Goal: Use online tool/utility: Utilize a website feature to perform a specific function

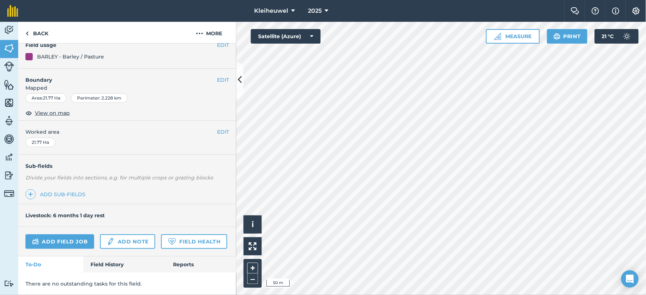
scroll to position [90, 0]
click at [105, 259] on link "Field History" at bounding box center [124, 265] width 83 height 16
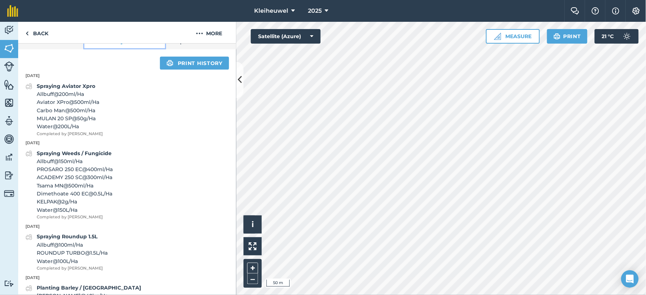
scroll to position [292, 0]
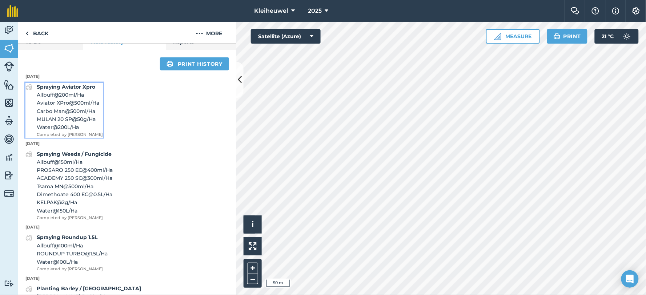
click at [56, 123] on span "MULAN 20 SP @ 50 g / Ha" at bounding box center [70, 119] width 66 height 8
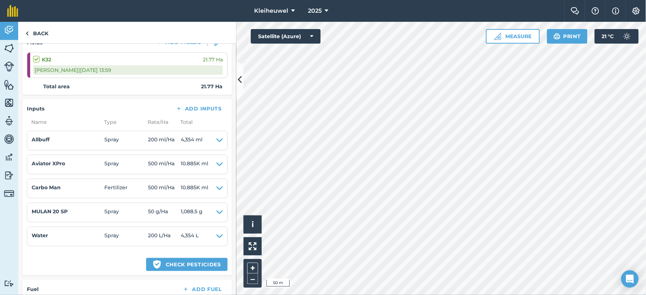
scroll to position [121, 0]
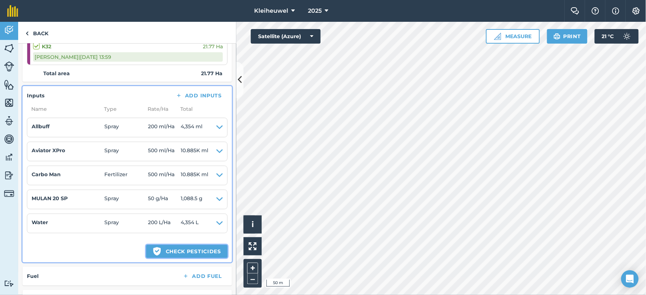
click at [158, 255] on button "Green shield with white tick Check pesticides" at bounding box center [186, 251] width 81 height 13
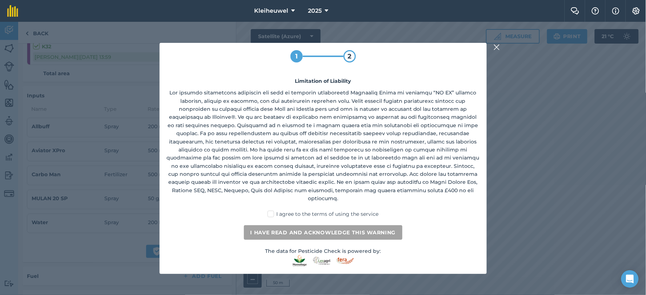
click at [271, 215] on div "1 2 Limitation of Liability I agree to the terms of using the service I have re…" at bounding box center [323, 158] width 327 height 231
click at [272, 212] on label "I agree to the terms of using the service" at bounding box center [323, 215] width 111 height 8
click at [323, 212] on input "I agree to the terms of using the service" at bounding box center [325, 213] width 5 height 5
checkbox input "true"
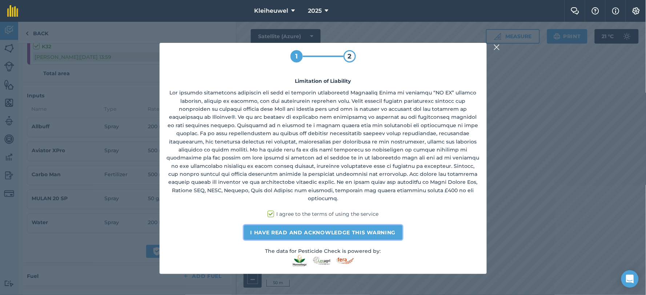
click at [289, 230] on button "I have read and acknowledge this warning" at bounding box center [323, 233] width 159 height 15
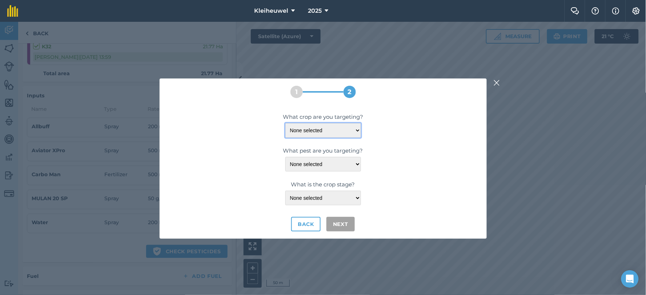
click at [357, 131] on select "None selected [PERSON_NAME]" at bounding box center [324, 130] width 76 height 15
select select "1101"
click at [286, 123] on select "None selected [PERSON_NAME]" at bounding box center [324, 130] width 76 height 15
click at [356, 163] on select "None selected APHID-ENGLISH: GRAIN APHID: OATS/WHEAT APHID: WHEAT-SPRING" at bounding box center [324, 164] width 76 height 15
select select "10880"
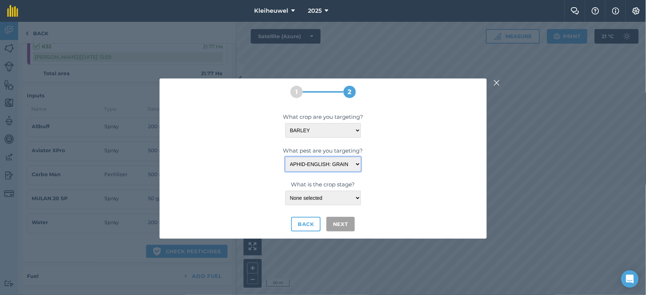
click at [286, 157] on select "None selected APHID-ENGLISH: GRAIN APHID: OATS/WHEAT APHID: WHEAT-SPRING" at bounding box center [324, 164] width 76 height 15
click at [357, 198] on select "None selected <EAR-EMERGENCE" at bounding box center [324, 198] width 76 height 15
select select "11548"
click at [286, 191] on select "None selected <EAR-EMERGENCE" at bounding box center [324, 198] width 76 height 15
click at [340, 223] on button "Next" at bounding box center [341, 224] width 28 height 15
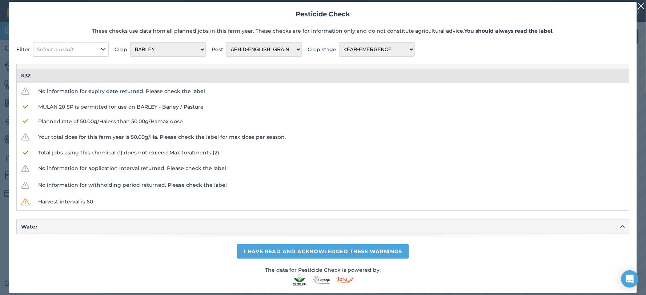
scroll to position [87, 0]
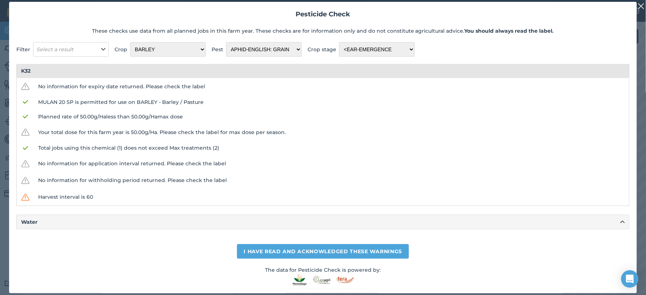
click at [81, 198] on td "Harvest interval is 60" at bounding box center [332, 197] width 596 height 17
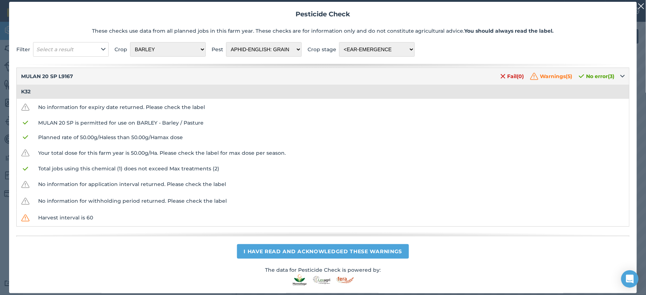
scroll to position [81, 0]
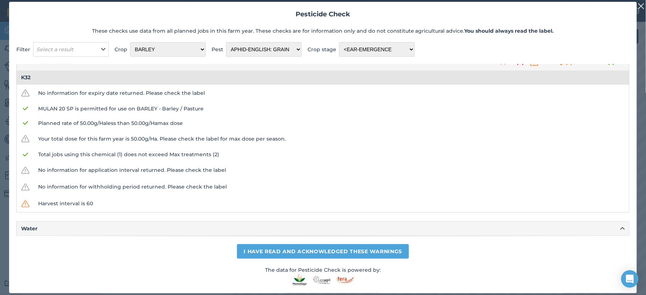
click at [642, 8] on img at bounding box center [641, 6] width 7 height 9
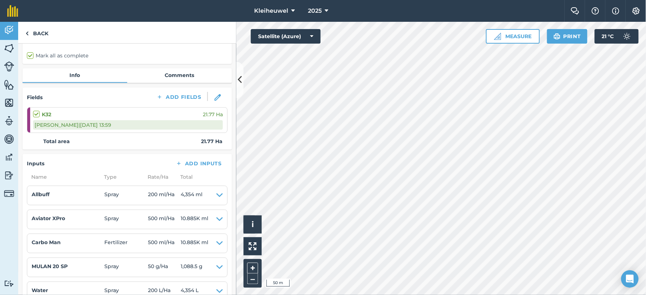
scroll to position [40, 0]
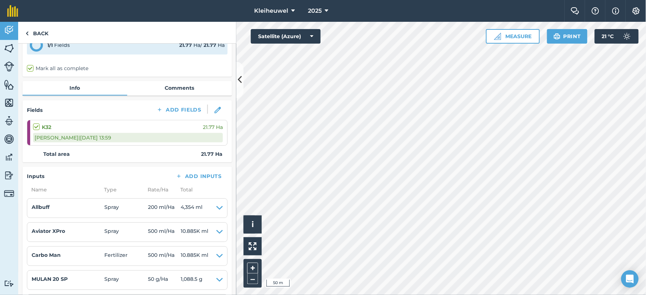
click at [420, 11] on nav "Kleiheuwel 2025" at bounding box center [294, 11] width 539 height 22
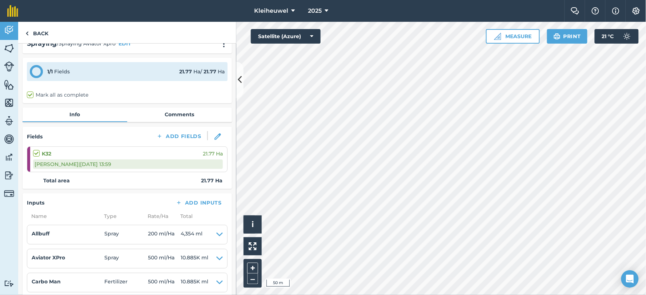
scroll to position [0, 0]
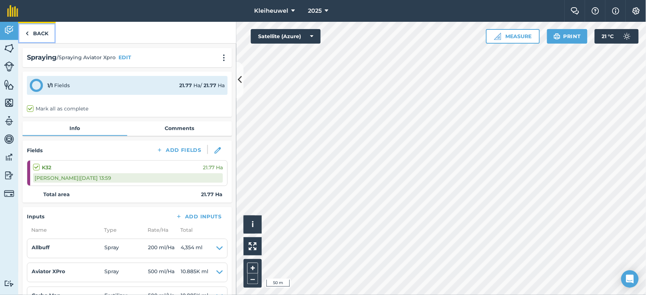
click at [37, 33] on link "Back" at bounding box center [36, 32] width 37 height 21
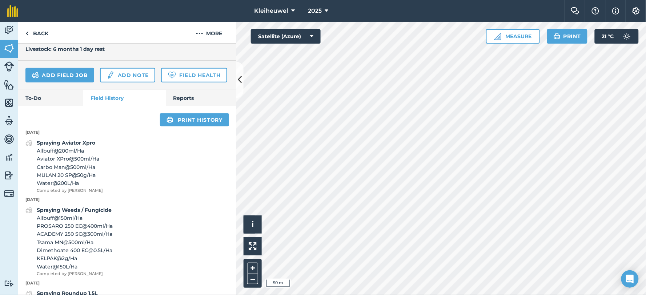
scroll to position [277, 0]
